Goal: Information Seeking & Learning: Learn about a topic

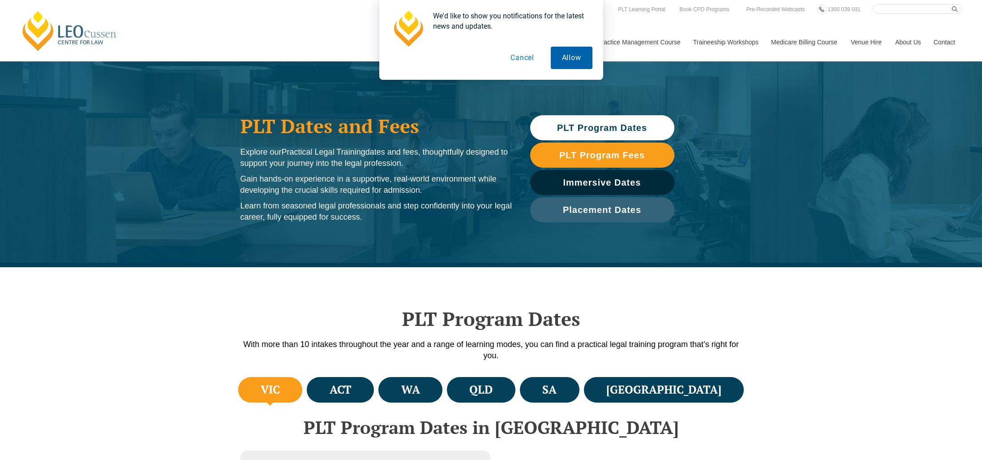
click at [577, 57] on button "Allow" at bounding box center [572, 58] width 42 height 22
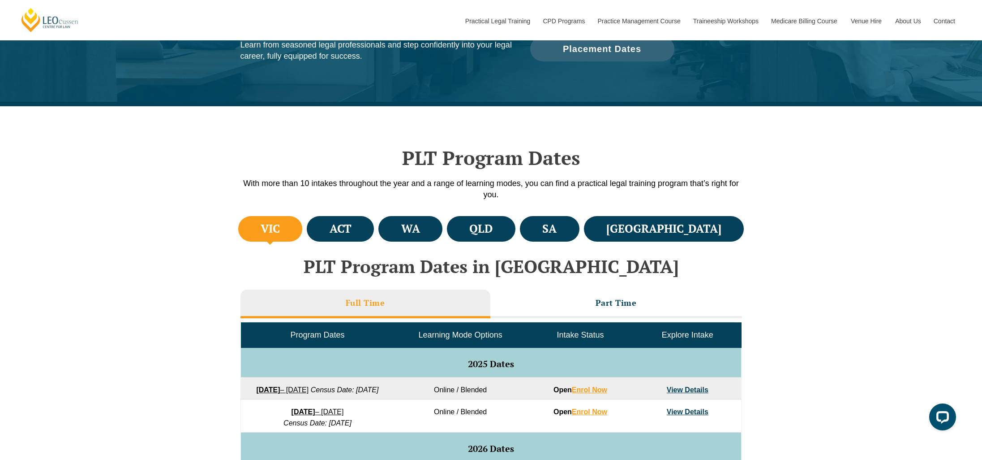
scroll to position [162, 0]
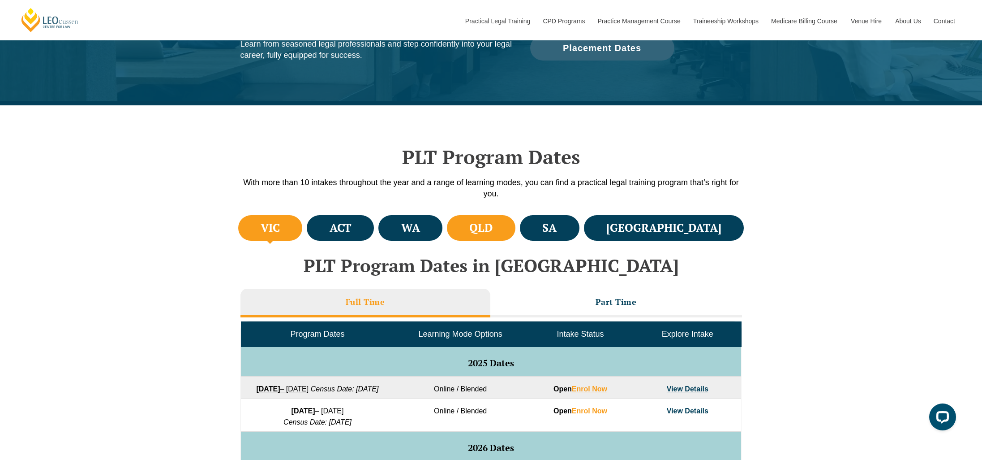
click at [516, 232] on li "QLD" at bounding box center [481, 228] width 69 height 26
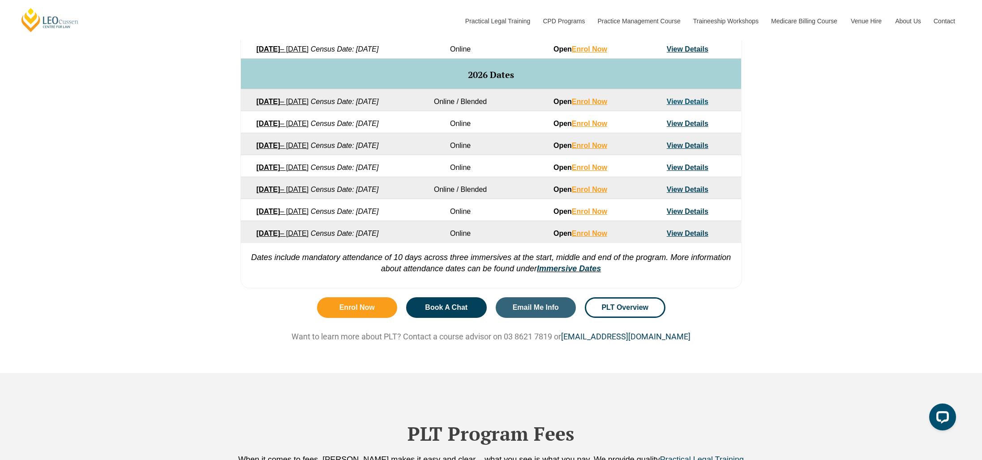
scroll to position [524, 0]
click at [689, 237] on link "View Details" at bounding box center [688, 233] width 42 height 8
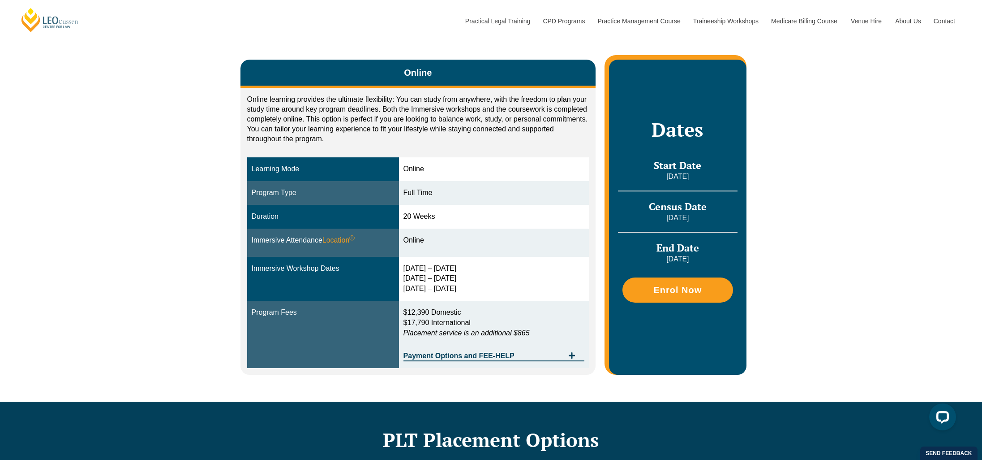
scroll to position [142, 0]
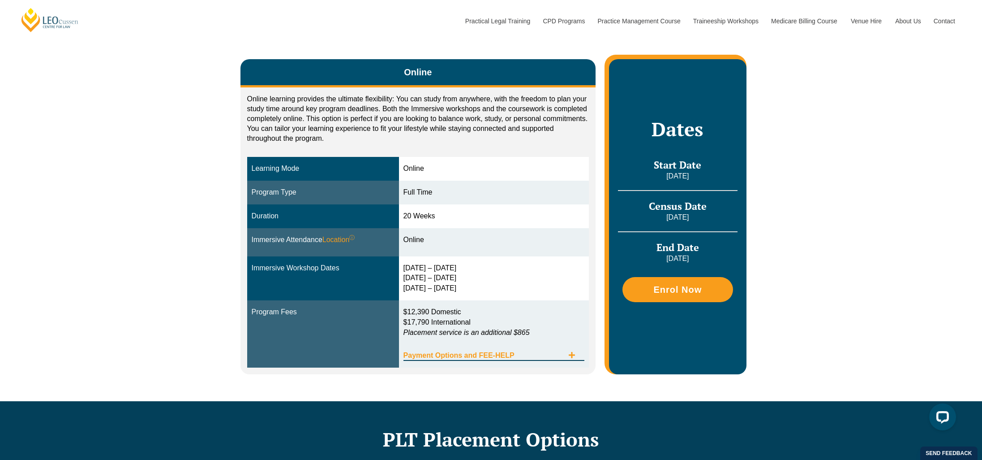
click at [534, 356] on span "Payment Options and FEE-HELP" at bounding box center [484, 355] width 161 height 7
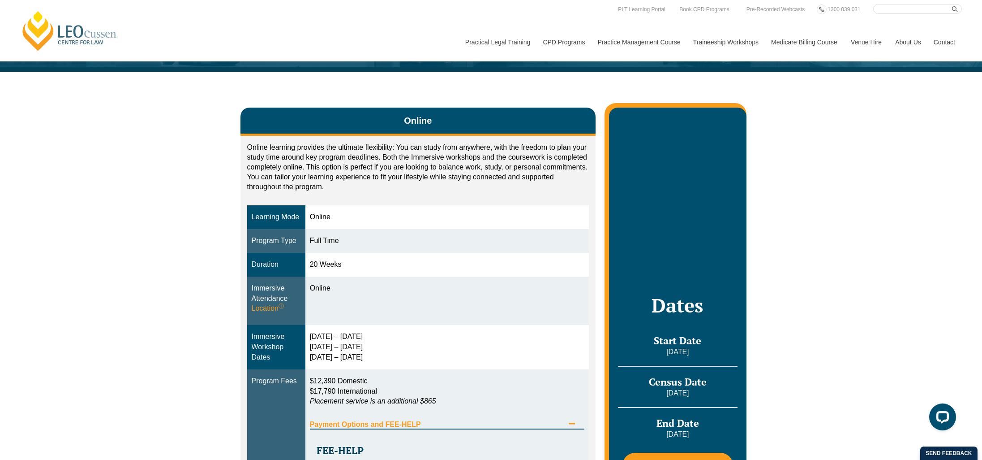
scroll to position [0, 0]
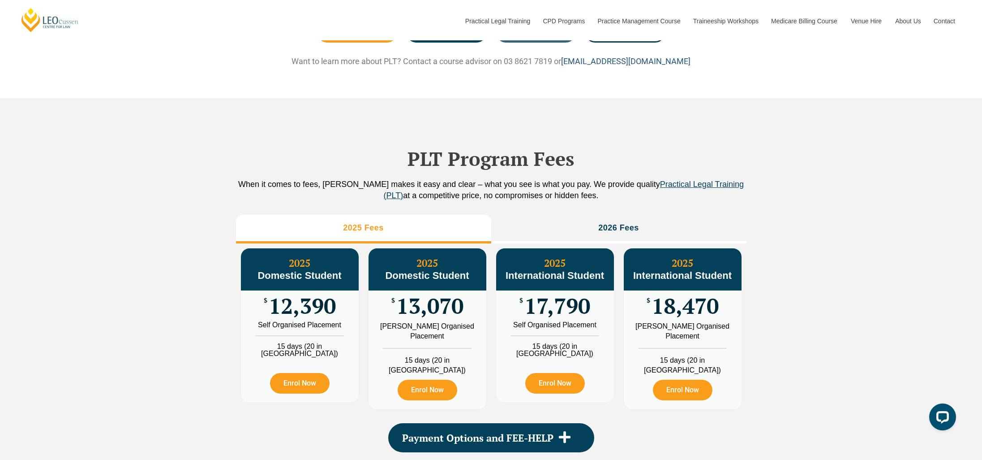
scroll to position [876, 0]
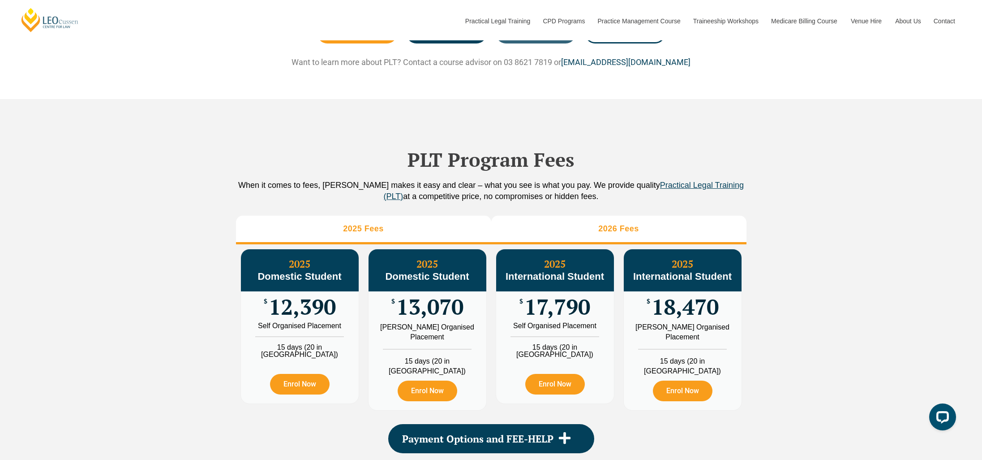
click at [621, 234] on h3 "2026 Fees" at bounding box center [618, 229] width 41 height 10
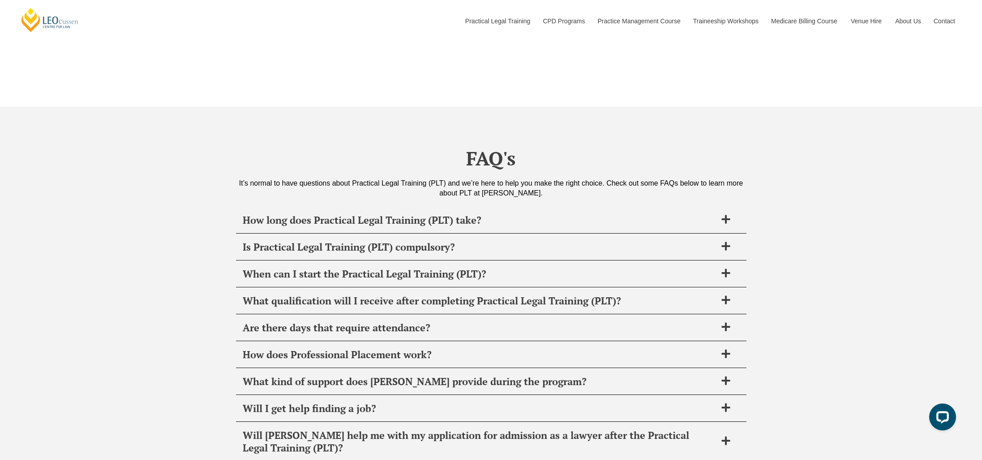
scroll to position [3277, 0]
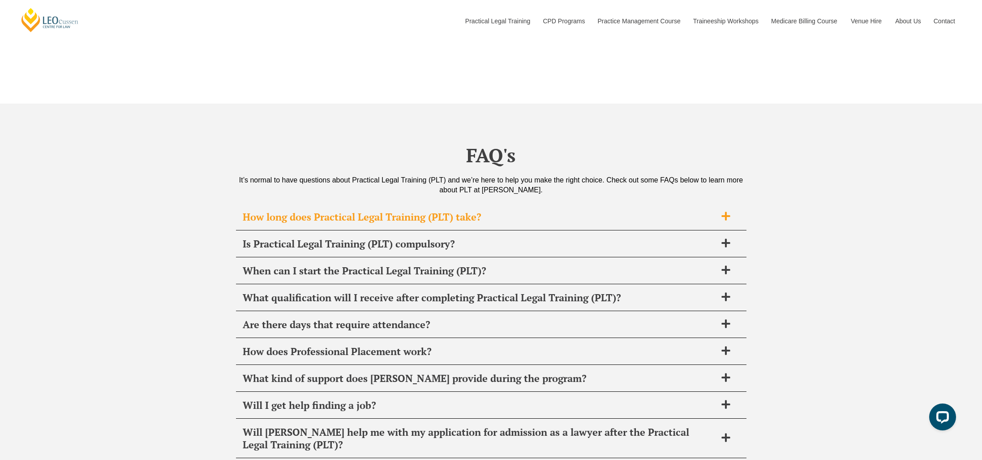
click at [658, 219] on span "How long does Practical Legal Training (PLT) take?" at bounding box center [480, 217] width 474 height 13
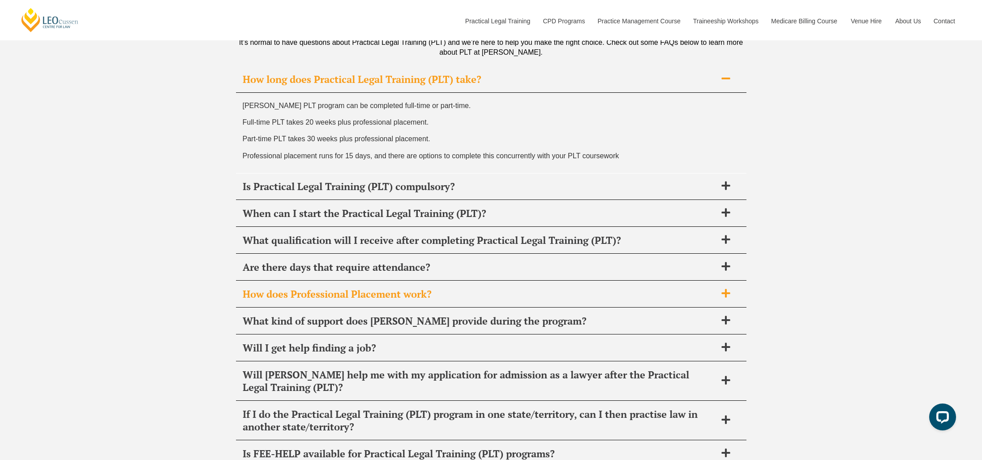
scroll to position [3415, 0]
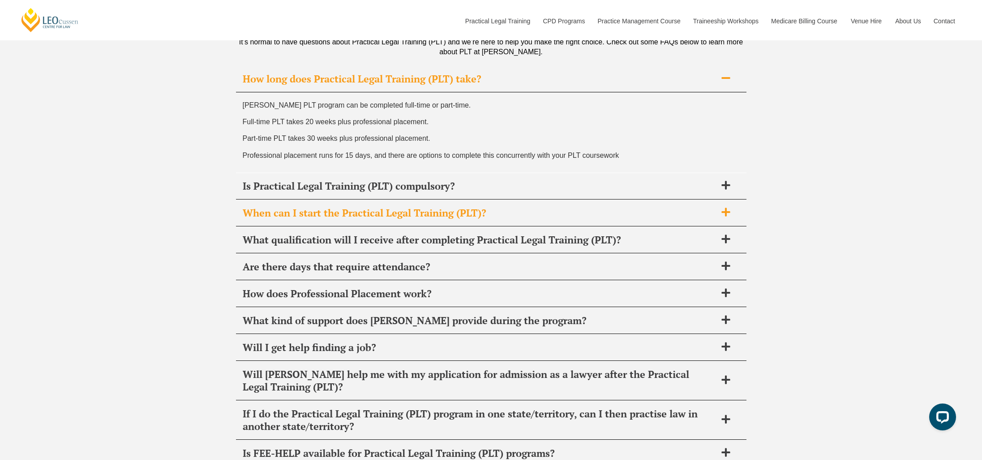
click at [641, 212] on span "When can I start the Practical Legal Training (PLT)?" at bounding box center [480, 212] width 474 height 13
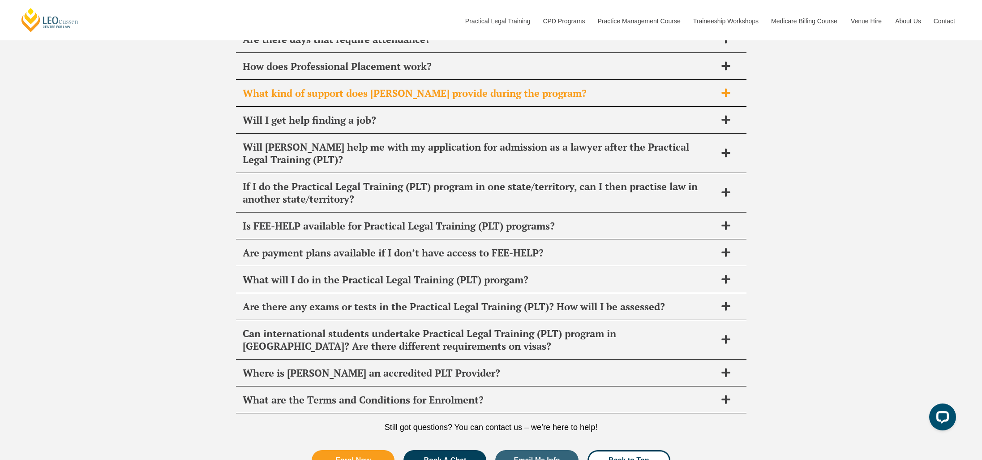
scroll to position [3607, 0]
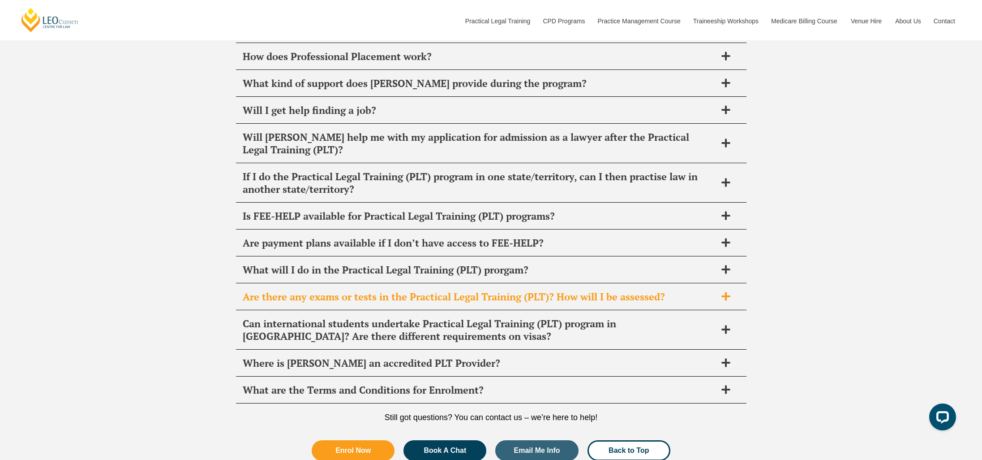
click at [554, 295] on span "Are there any exams or tests in the Practical Legal Training (PLT)? How will I …" at bounding box center [480, 296] width 474 height 13
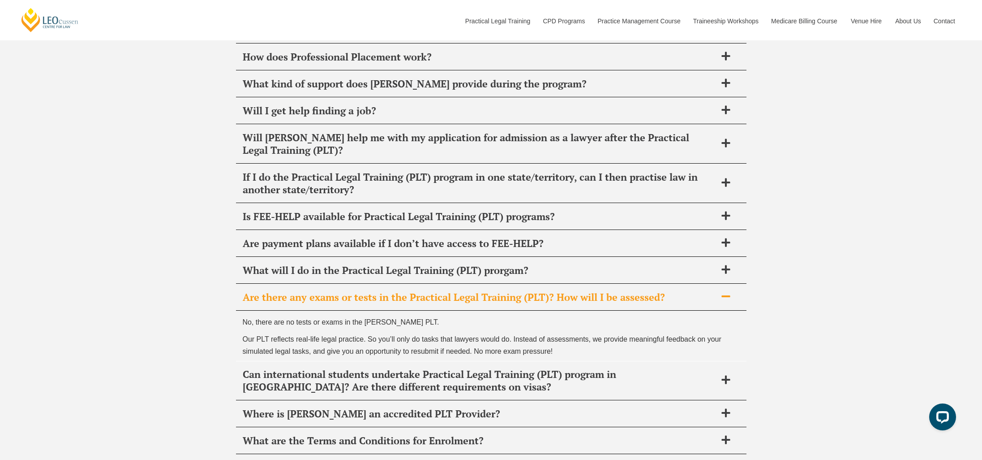
scroll to position [3571, 0]
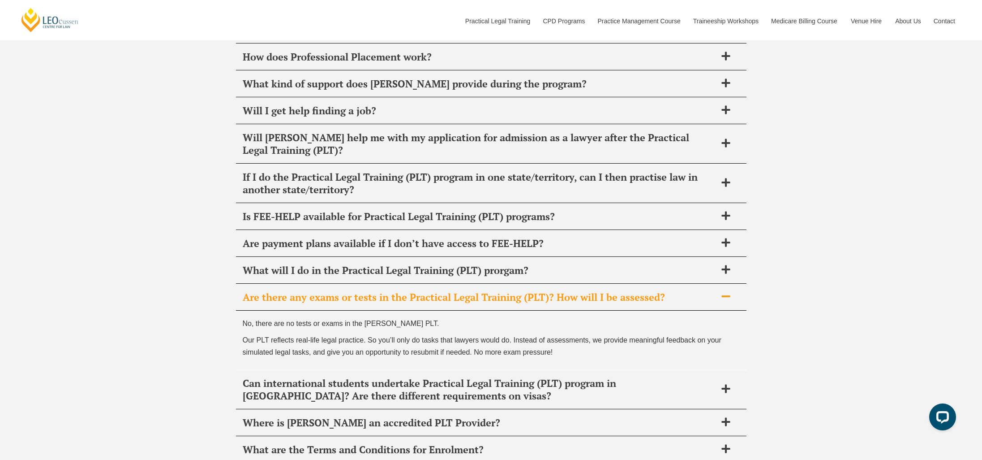
click at [551, 297] on span "Are there any exams or tests in the Practical Legal Training (PLT)? How will I …" at bounding box center [480, 297] width 474 height 13
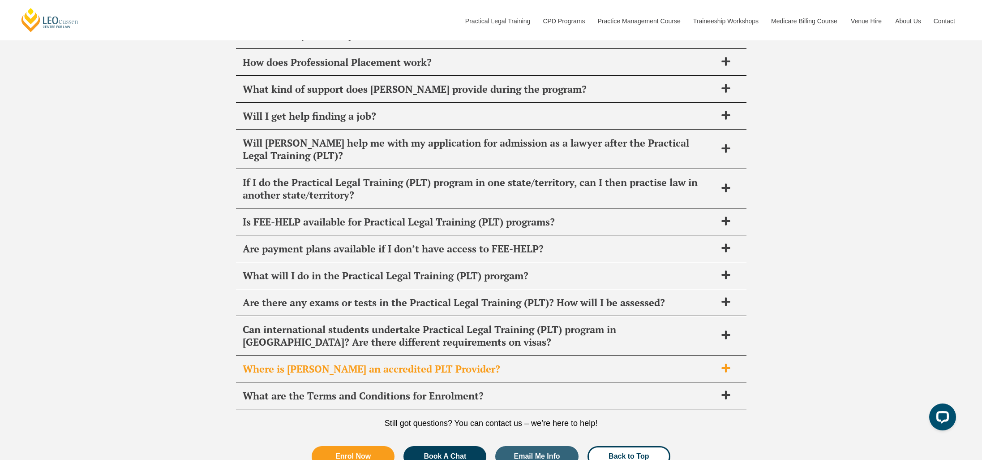
scroll to position [3564, 0]
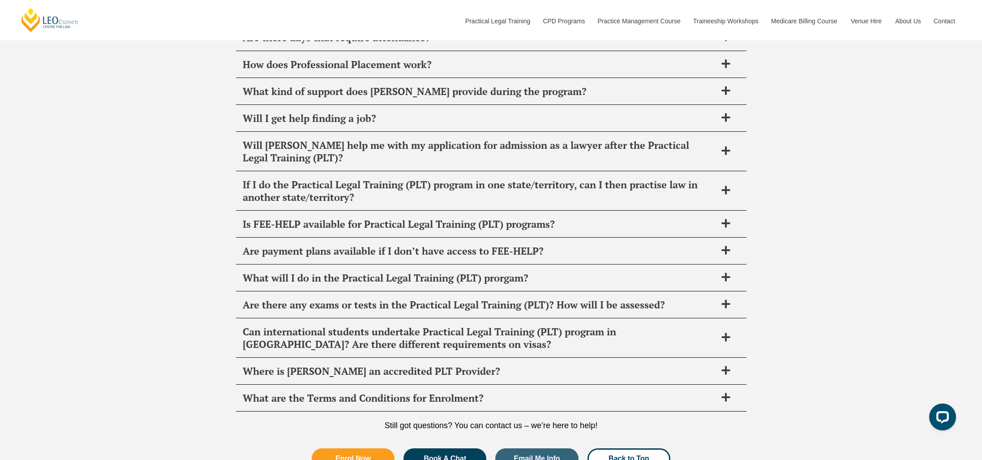
click at [220, 221] on div "FAQ's It’s normal to have questions about Practical Legal Training (PLT) and we…" at bounding box center [491, 159] width 982 height 685
